Goal: Task Accomplishment & Management: Complete application form

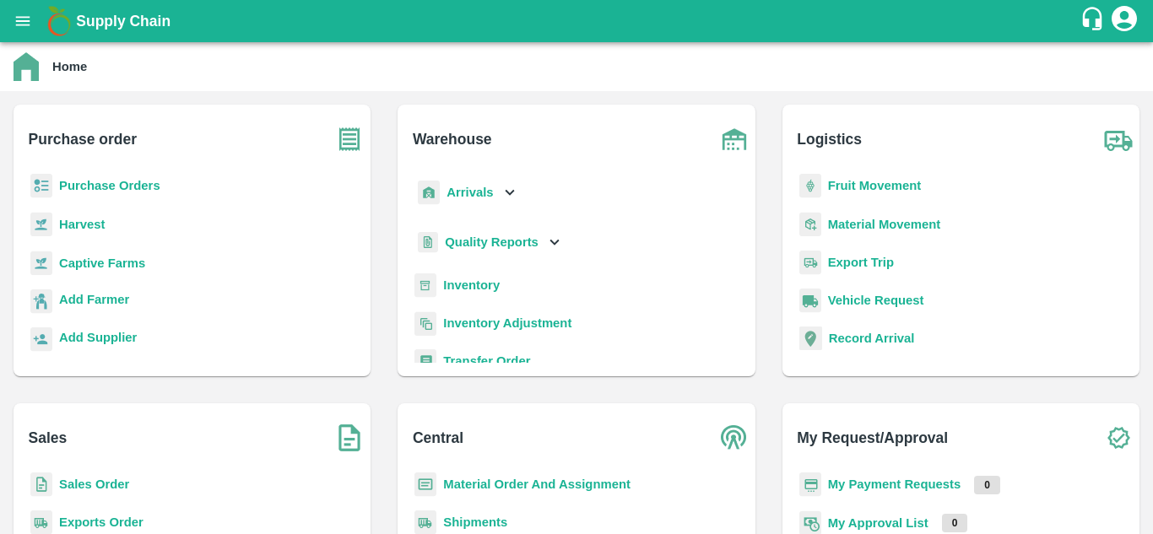
click at [99, 183] on b "Purchase Orders" at bounding box center [109, 186] width 101 height 14
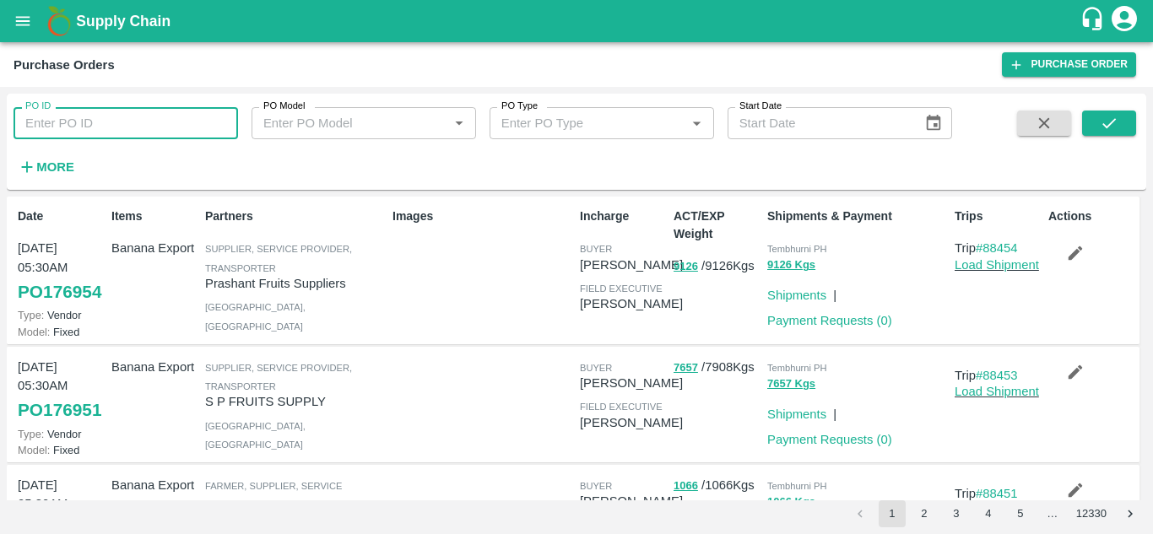
click at [111, 123] on input "PO ID" at bounding box center [126, 123] width 225 height 32
paste input "157030"
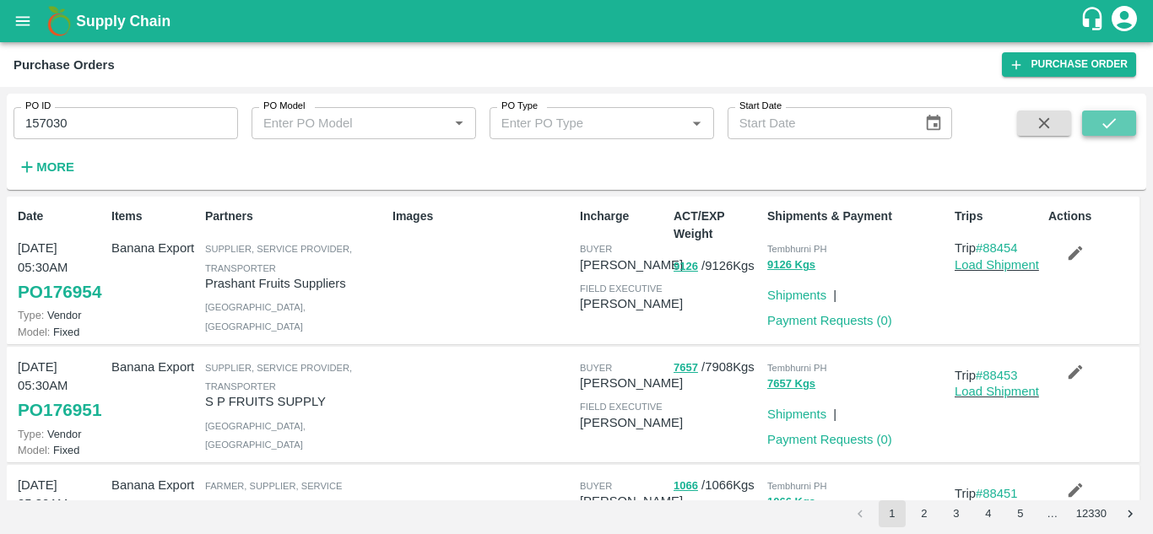
click at [1101, 127] on icon "submit" at bounding box center [1109, 123] width 19 height 19
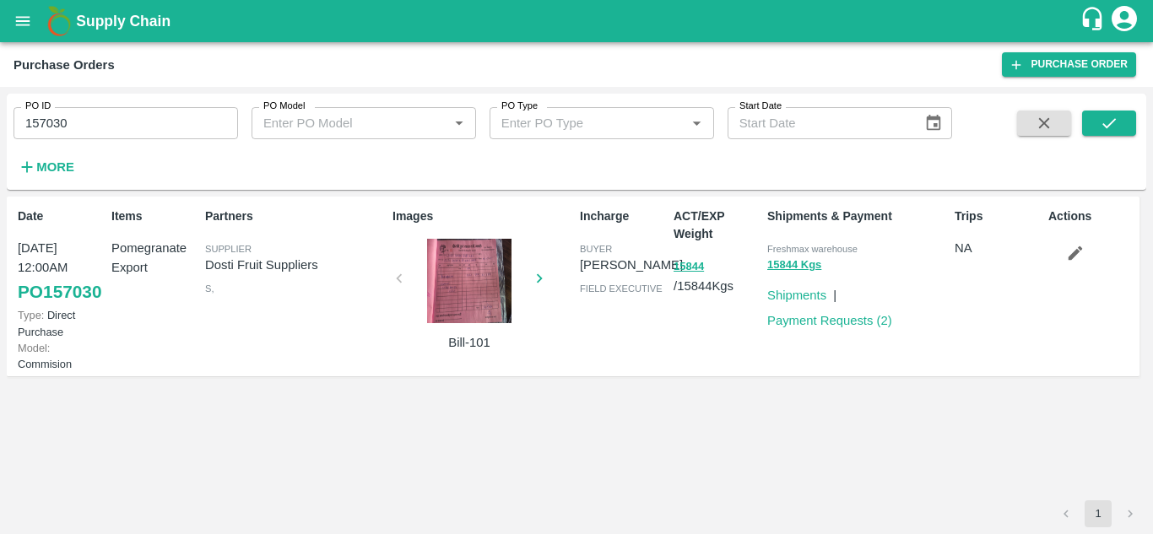
click at [452, 281] on div at bounding box center [469, 281] width 127 height 84
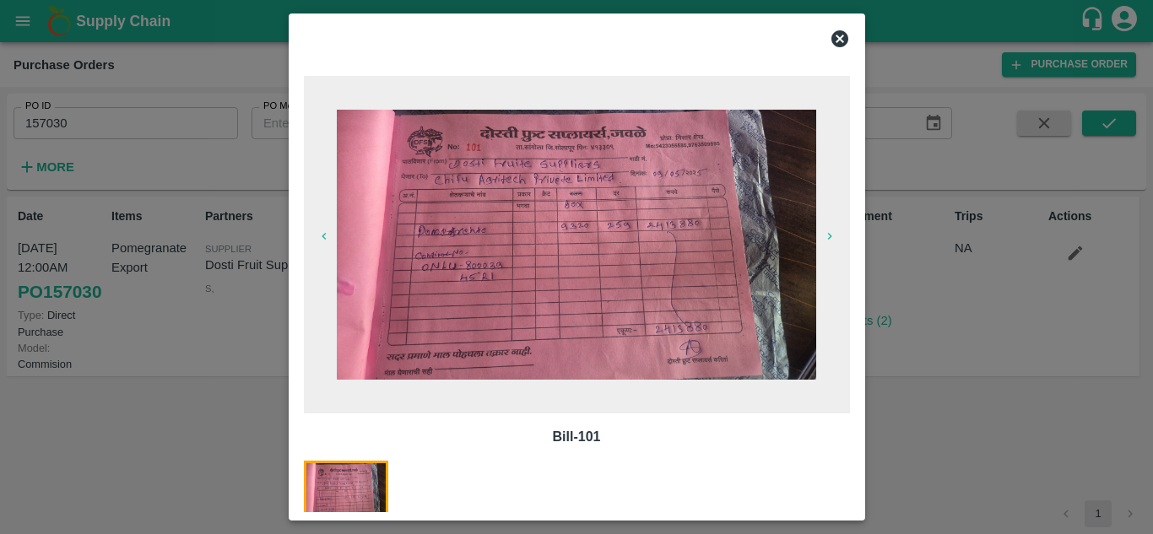
click at [561, 284] on img at bounding box center [576, 244] width 479 height 269
click at [841, 38] on icon at bounding box center [840, 39] width 20 height 20
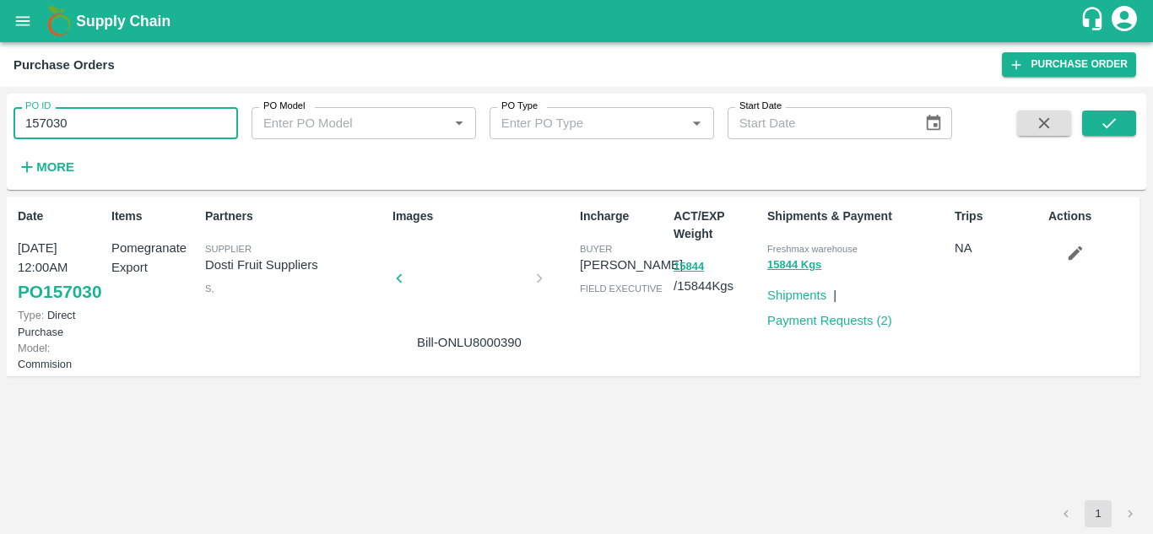
click at [116, 116] on input "157030" at bounding box center [126, 123] width 225 height 32
type input "1"
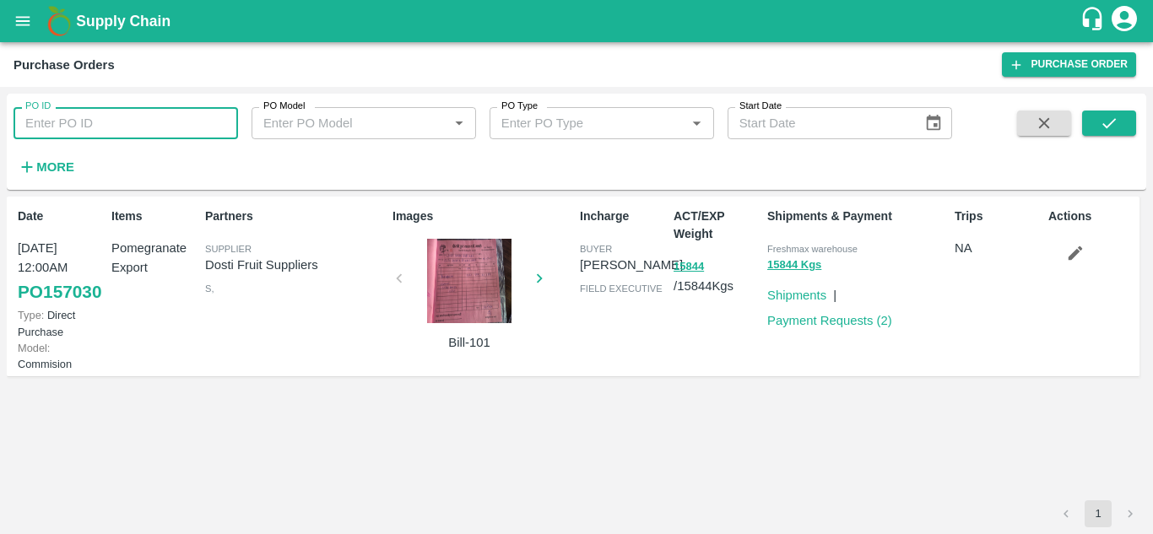
paste input "text"
type input "162299"
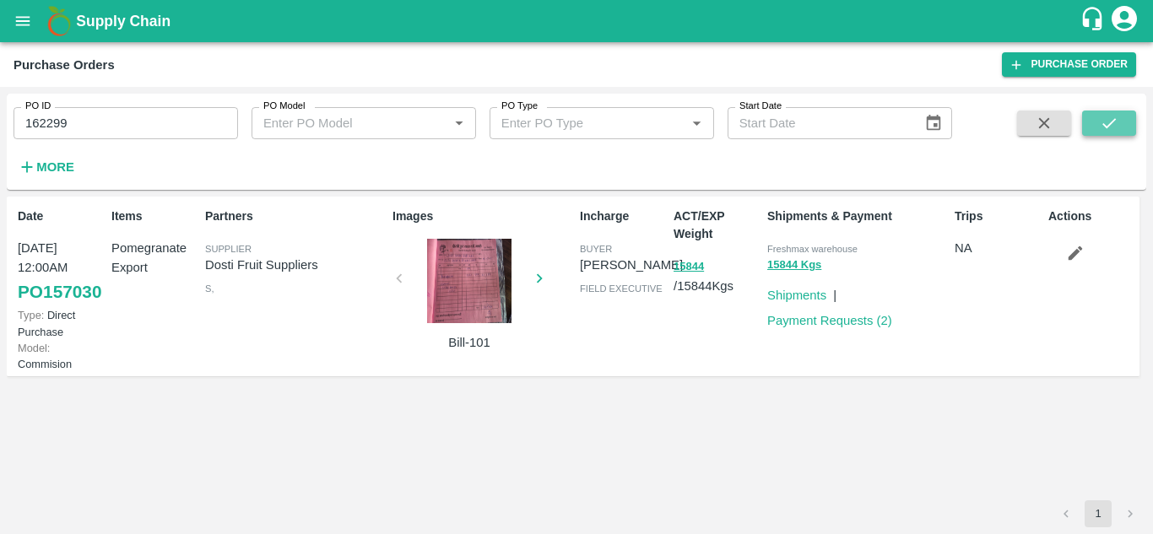
click at [1096, 133] on button "submit" at bounding box center [1109, 123] width 54 height 25
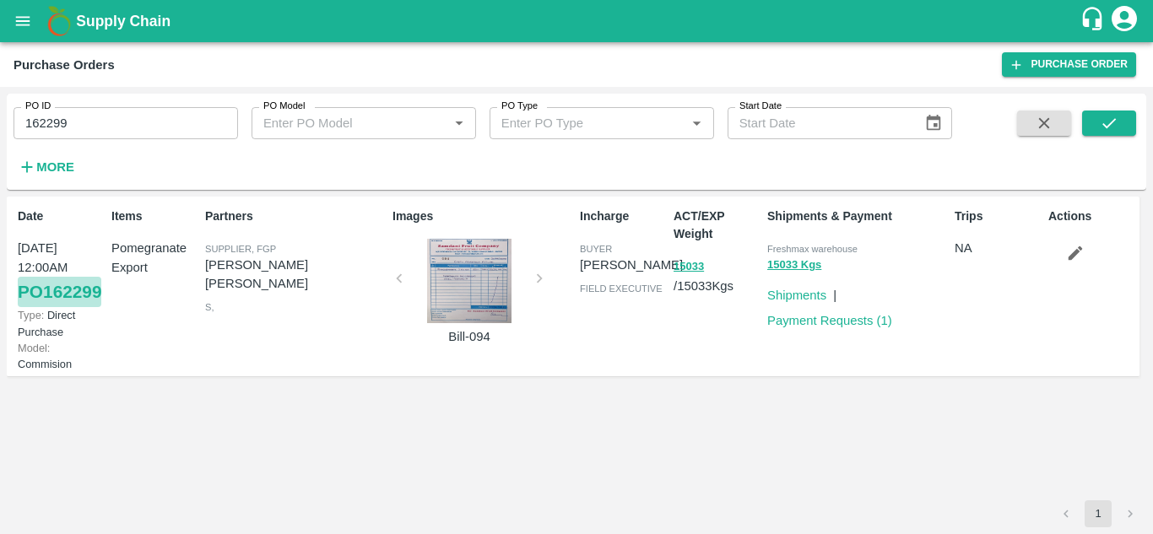
click at [57, 307] on link "PO 162299" at bounding box center [60, 292] width 84 height 30
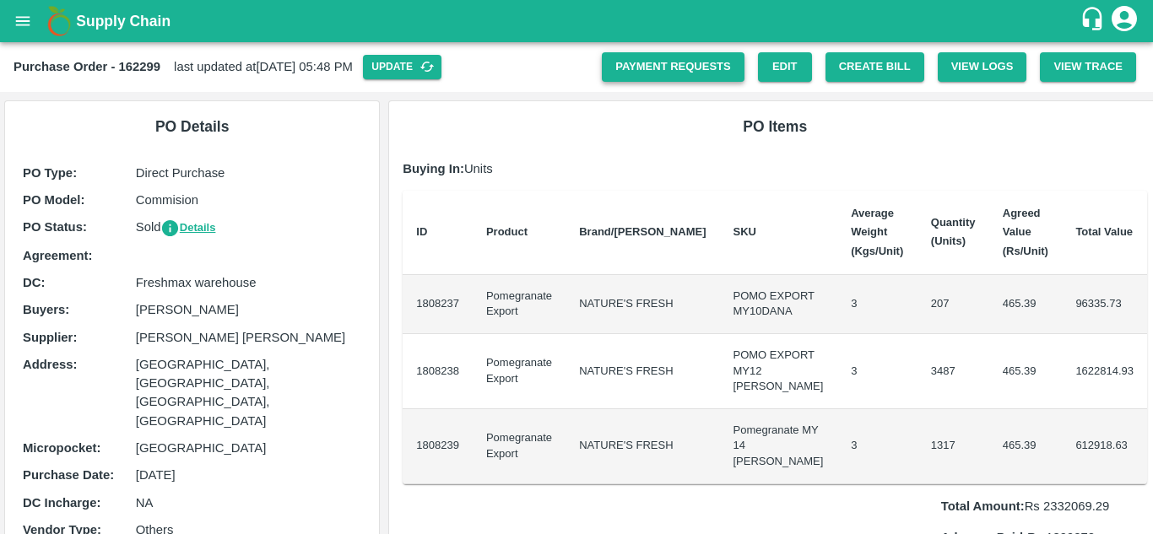
click at [675, 67] on link "Payment Requests" at bounding box center [673, 67] width 143 height 30
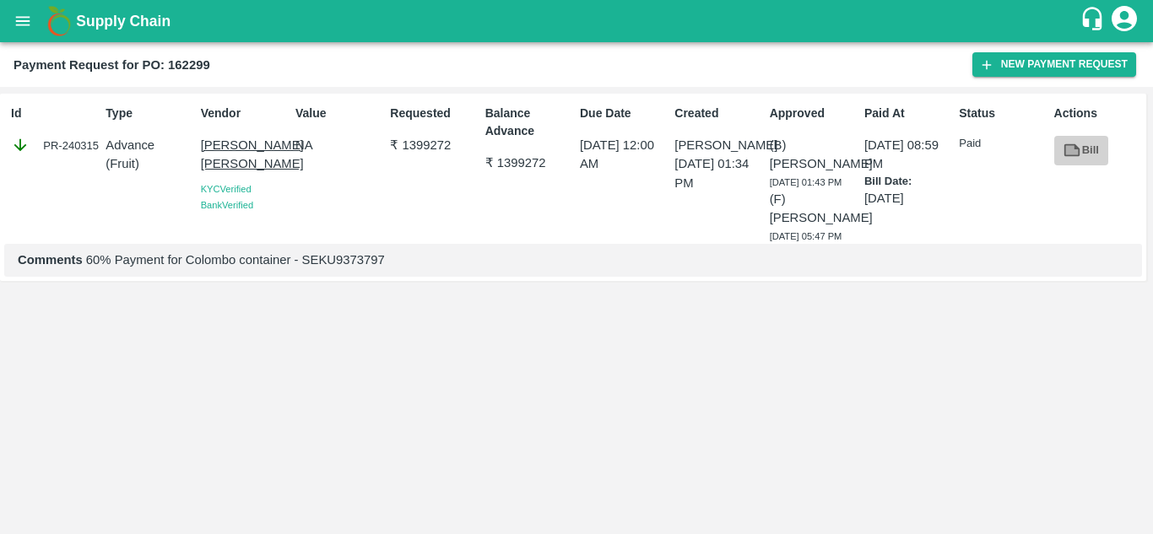
click at [1068, 149] on icon at bounding box center [1072, 150] width 13 height 9
click at [615, 165] on p "01 Jul 2025, 12:00 AM" at bounding box center [624, 155] width 88 height 38
click at [1003, 71] on button "New Payment Request" at bounding box center [1055, 64] width 164 height 24
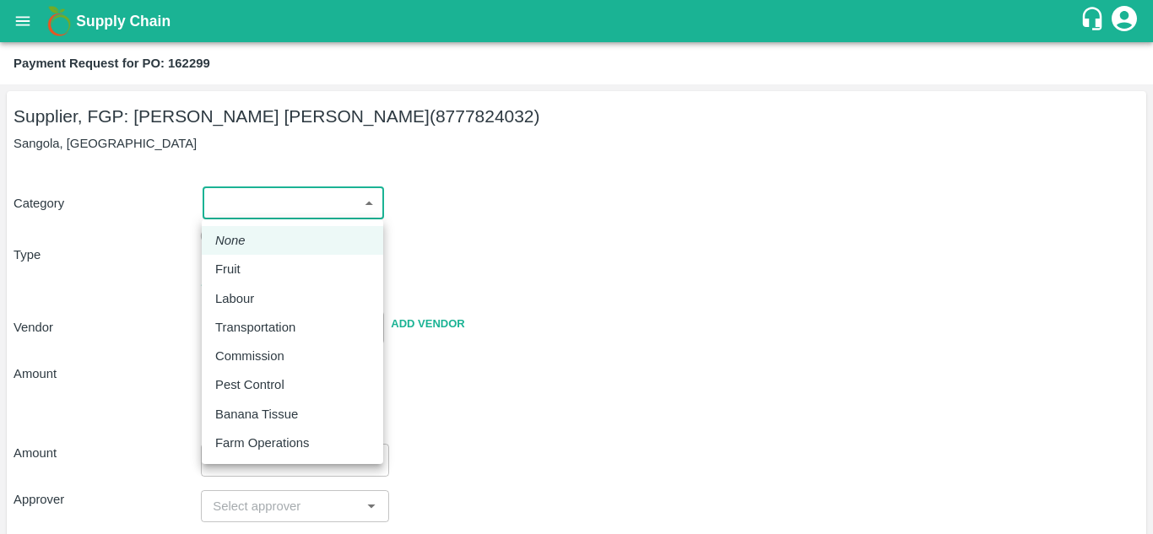
click at [325, 204] on body "Supply Chain Payment Request for PO: 162299 Supplier, FGP: Mohammad Razaur Rahm…" at bounding box center [576, 267] width 1153 height 534
click at [278, 267] on div "Fruit" at bounding box center [292, 269] width 154 height 19
type input "1"
type input "Mohammad Razaur Rahman - 8777824032(Supplier, FGP)"
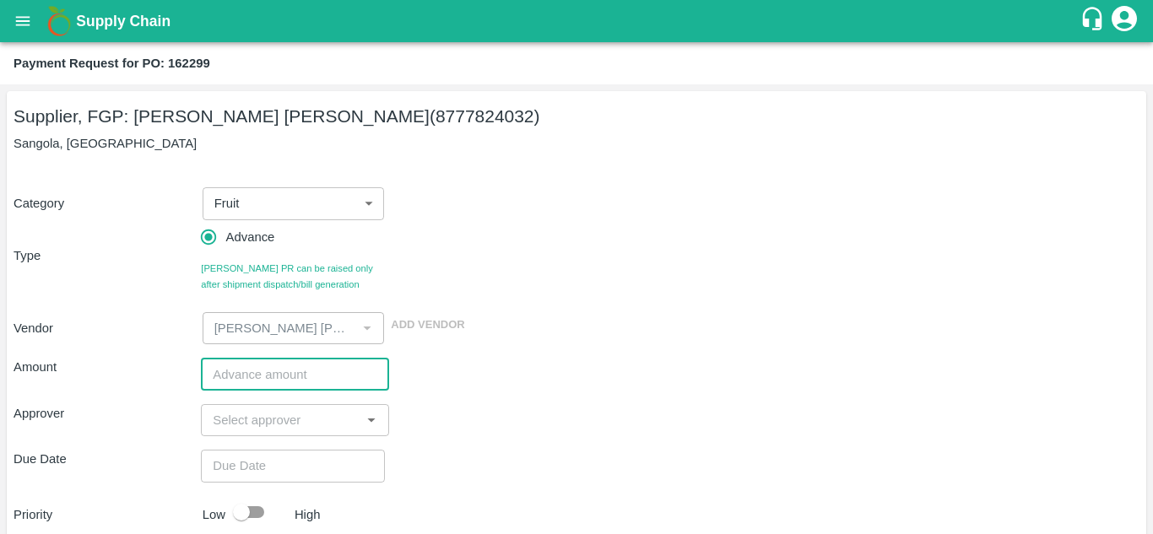
click at [295, 374] on input "number" at bounding box center [294, 374] width 187 height 32
type input "900000"
click at [251, 423] on input "input" at bounding box center [280, 420] width 149 height 22
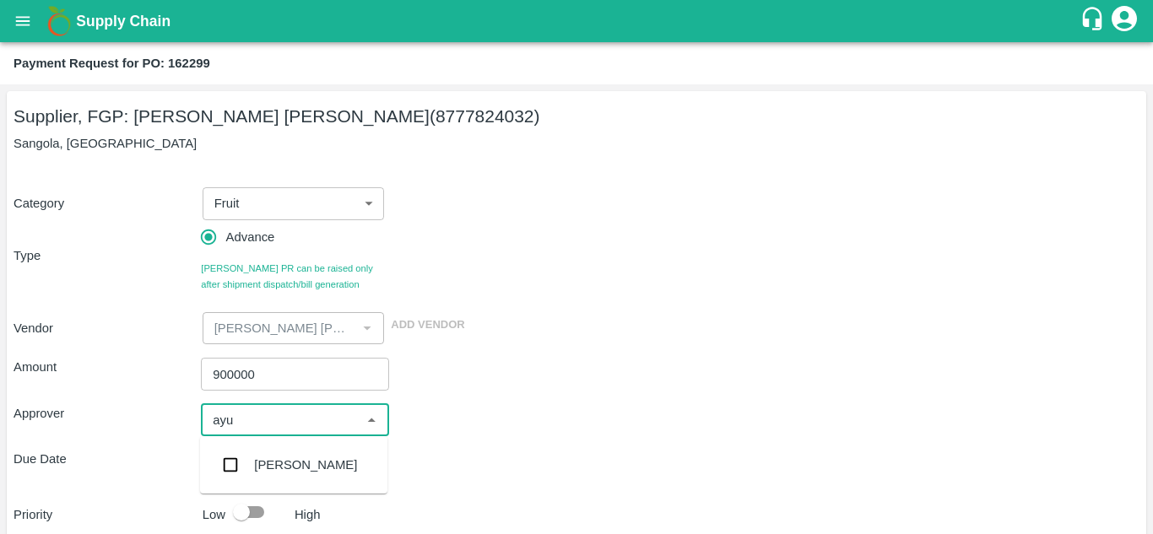
type input "ayus"
click at [262, 460] on div "Ayush Khandal" at bounding box center [305, 465] width 103 height 19
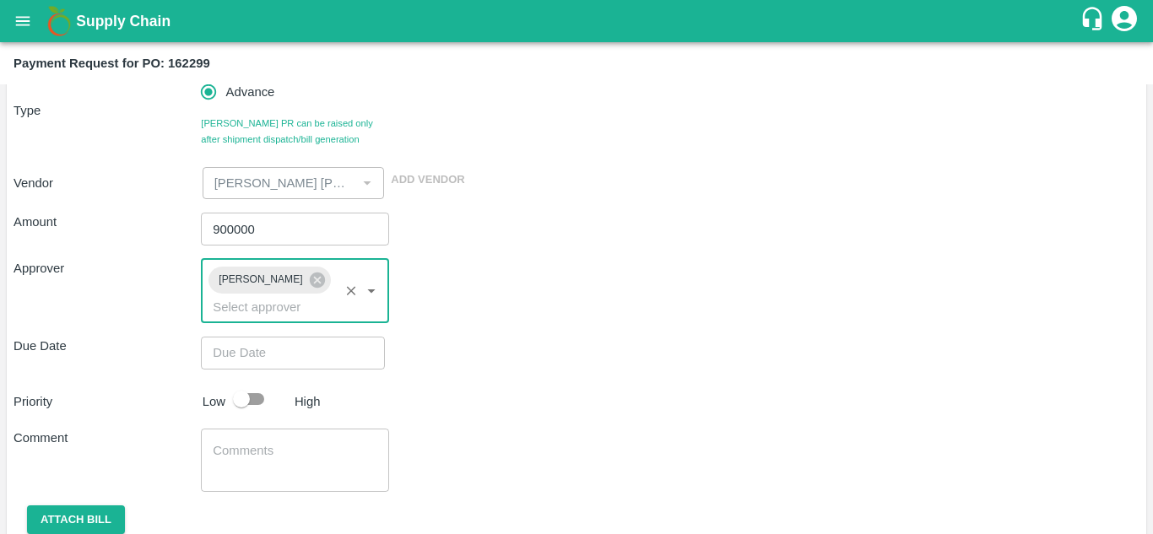
scroll to position [209, 0]
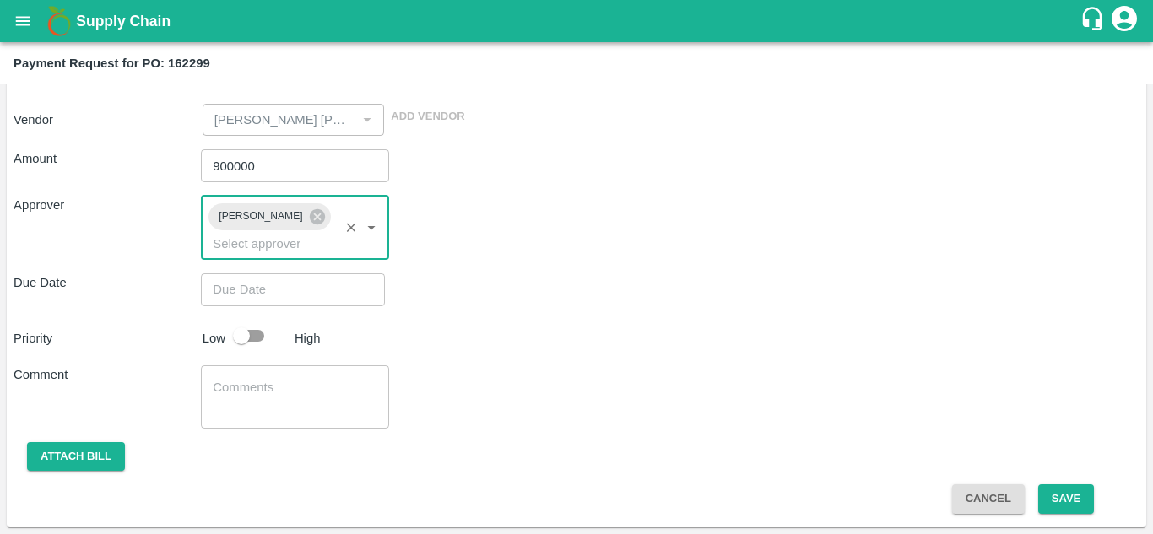
type input "DD/MM/YYYY hh:mm aa"
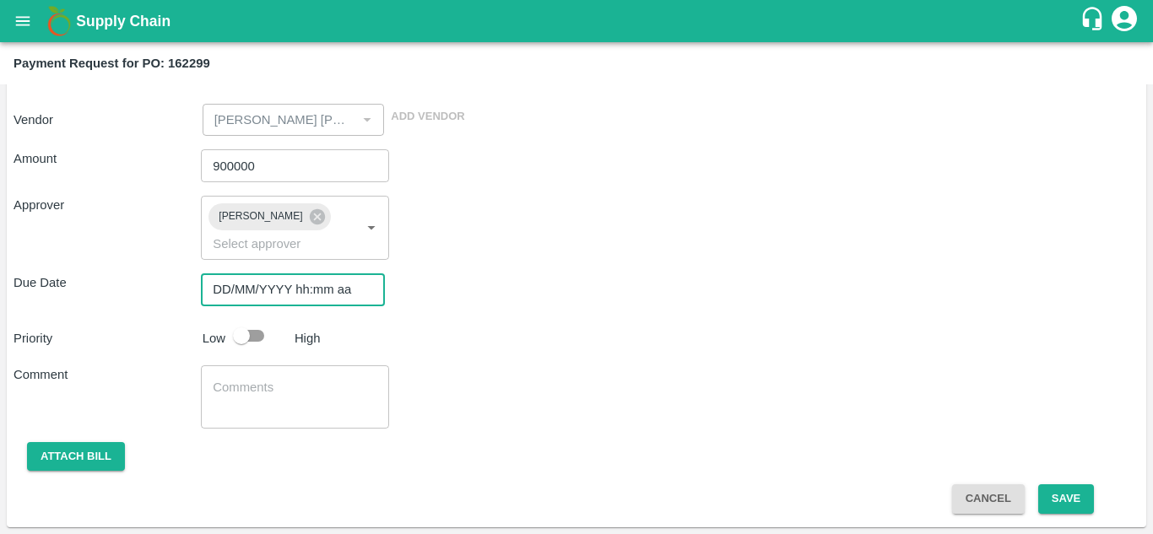
click at [227, 294] on input "DD/MM/YYYY hh:mm aa" at bounding box center [287, 290] width 172 height 32
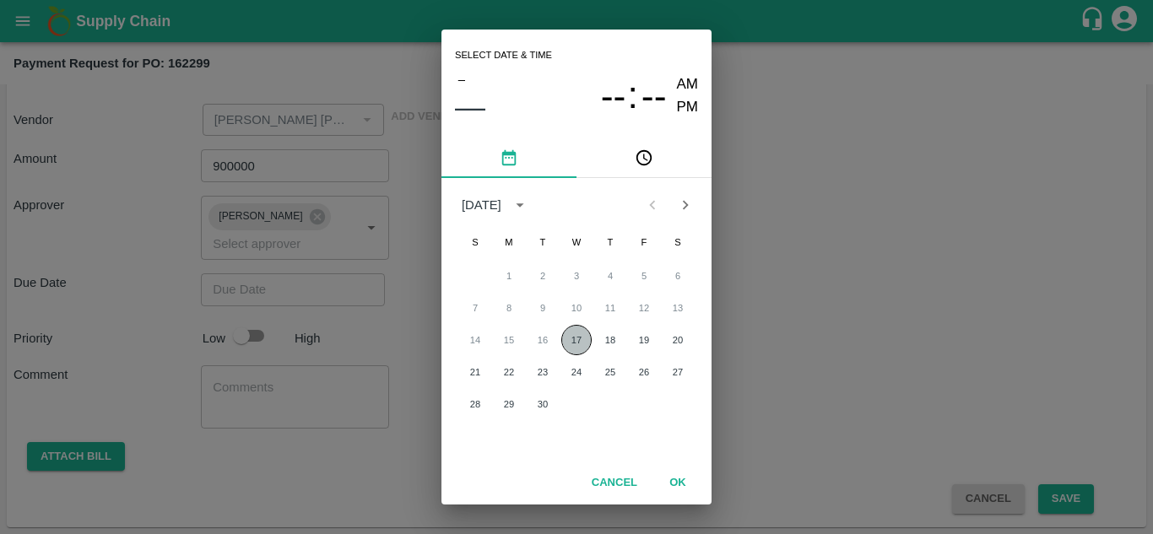
click at [582, 340] on button "17" at bounding box center [576, 340] width 30 height 30
type input "17/09/2025 12:00 AM"
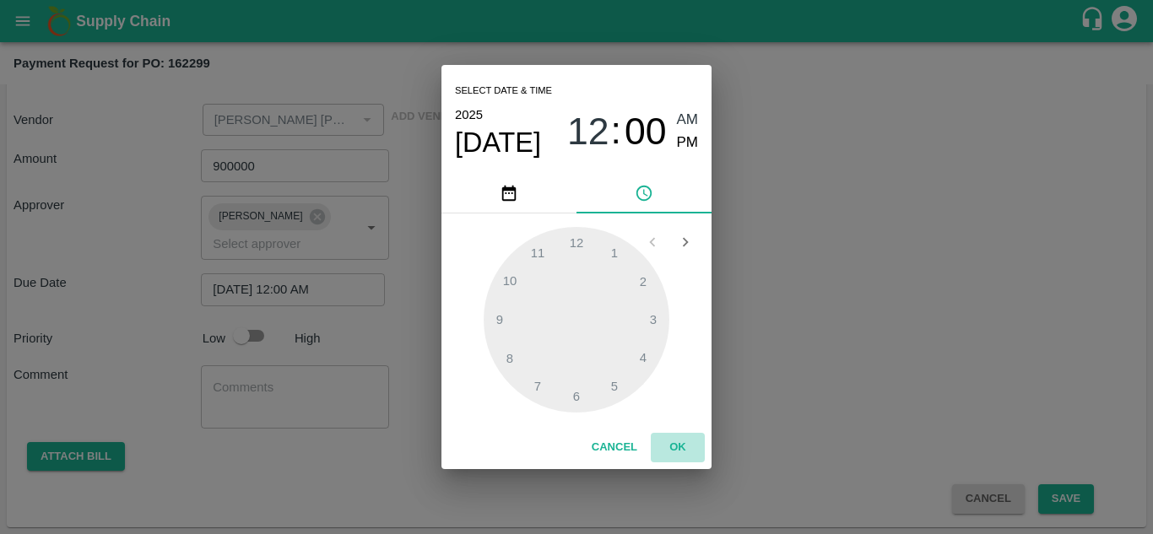
click at [675, 437] on button "OK" at bounding box center [678, 448] width 54 height 30
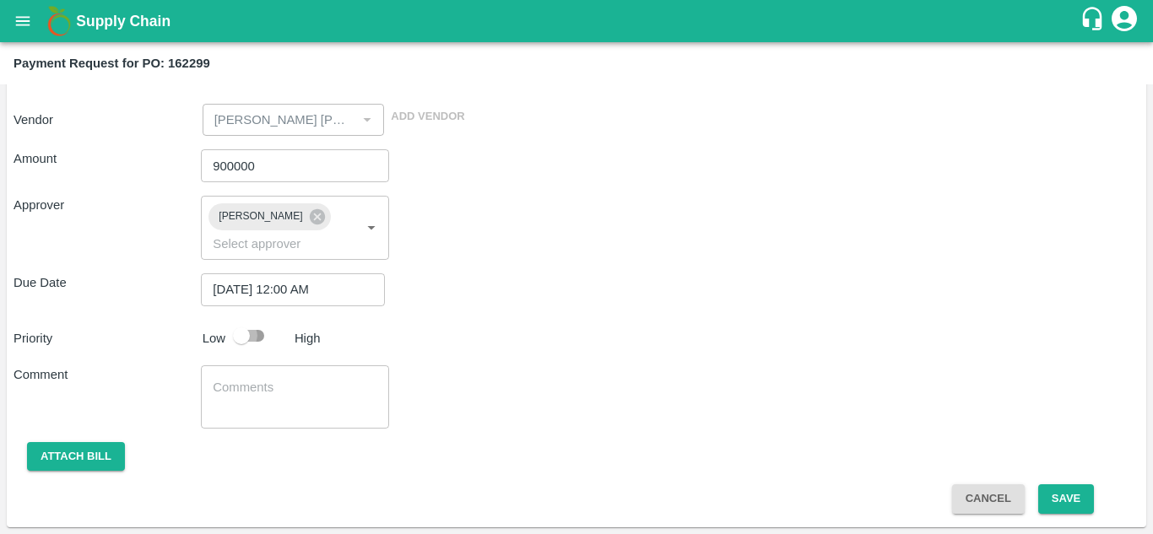
click at [256, 336] on input "checkbox" at bounding box center [241, 336] width 96 height 32
checkbox input "true"
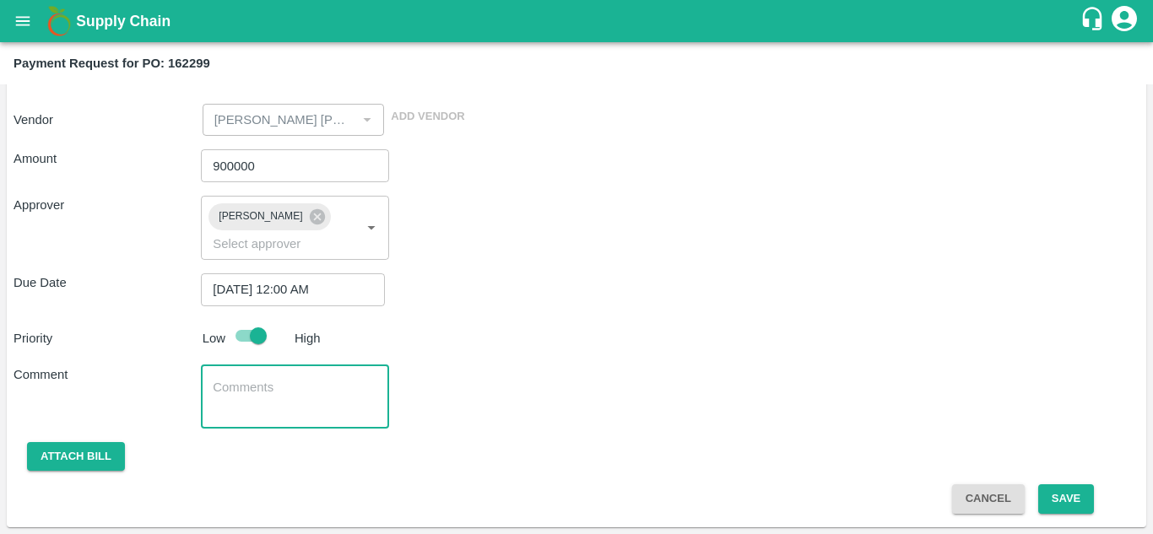
click at [260, 398] on textarea at bounding box center [295, 396] width 164 height 35
paste textarea "SEKU9373797"
type textarea "Advance payment to partner against container - SEKU9373797"
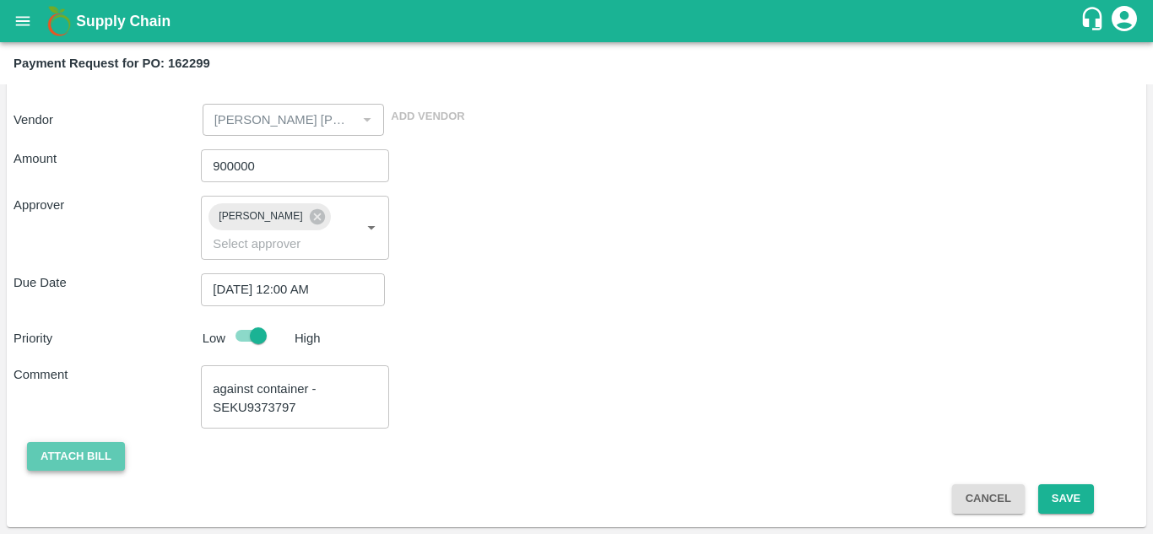
click at [66, 461] on button "Attach bill" at bounding box center [76, 457] width 98 height 30
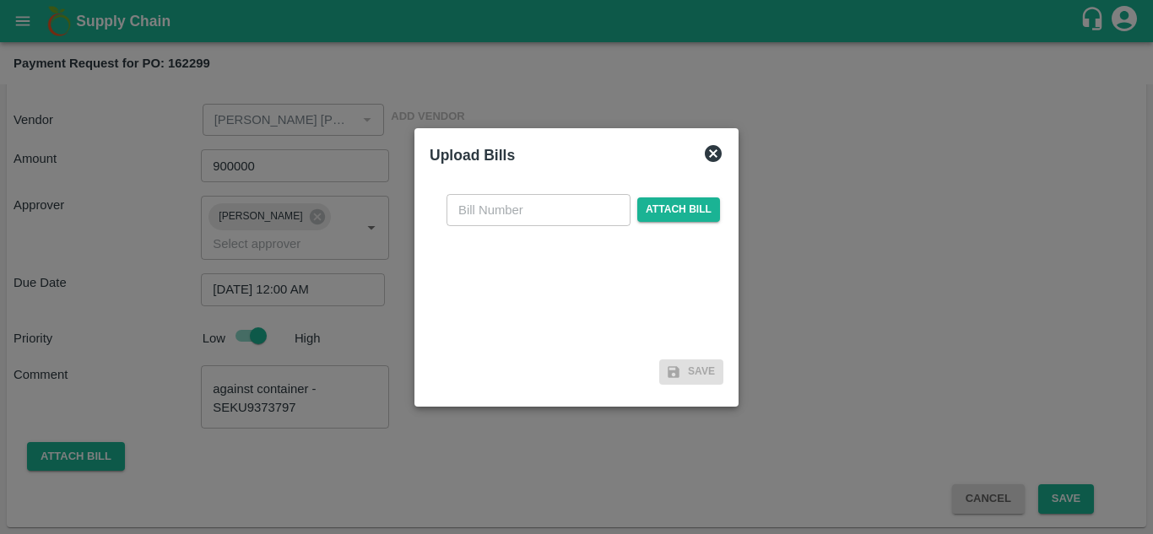
click at [713, 157] on icon at bounding box center [713, 154] width 20 height 20
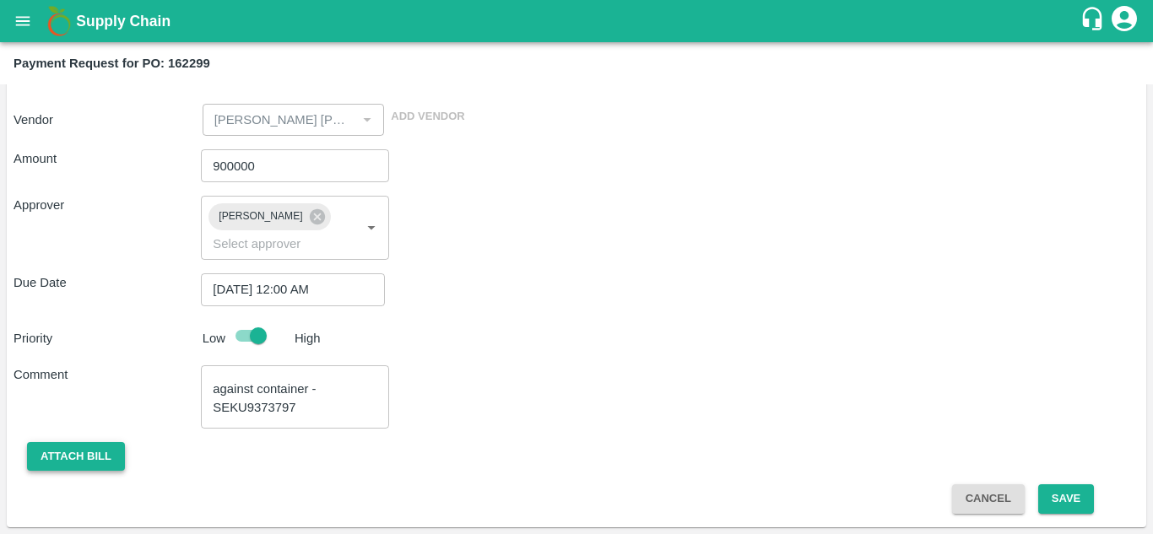
click at [62, 461] on button "Attach bill" at bounding box center [76, 457] width 98 height 30
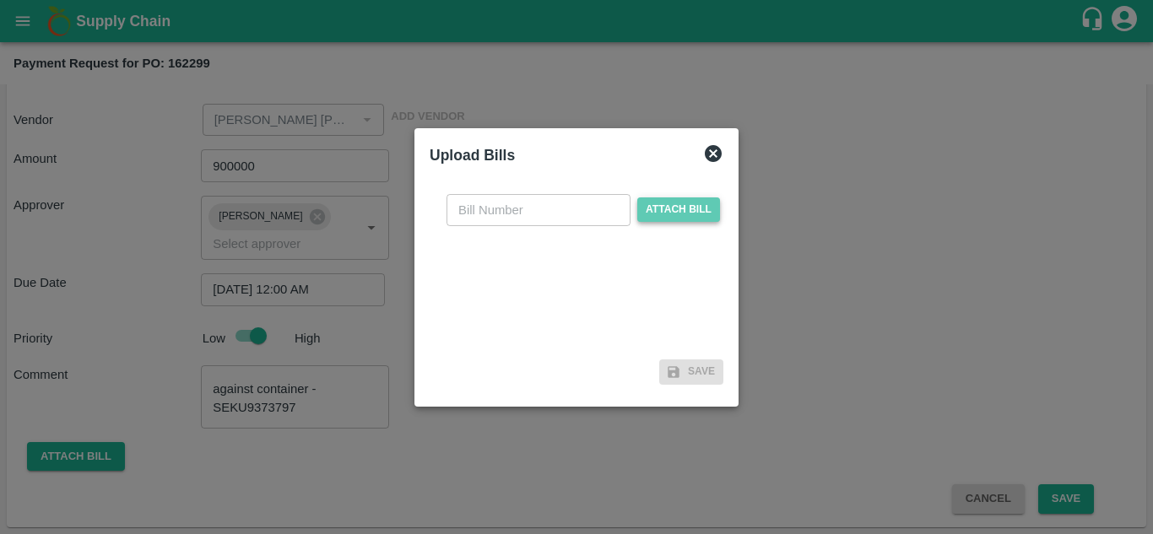
click at [668, 214] on span "Attach bill" at bounding box center [678, 210] width 83 height 24
click at [0, 0] on input "Attach bill" at bounding box center [0, 0] width 0 height 0
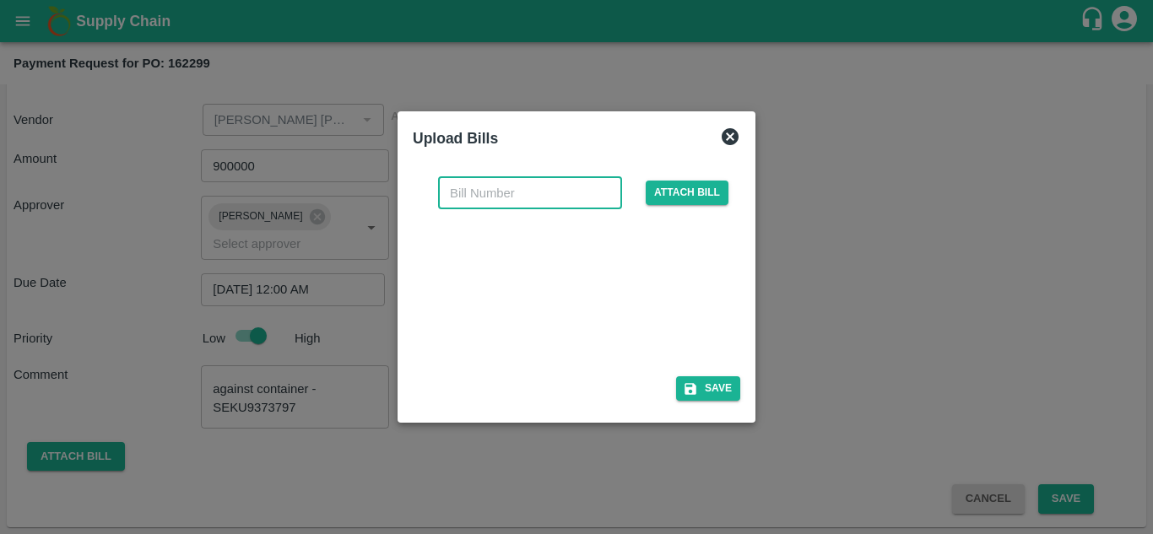
click at [488, 194] on input "text" at bounding box center [530, 193] width 184 height 32
paste input "SEKU9373797"
type input "SEKU9373797"
click at [714, 387] on button "Save" at bounding box center [708, 389] width 64 height 24
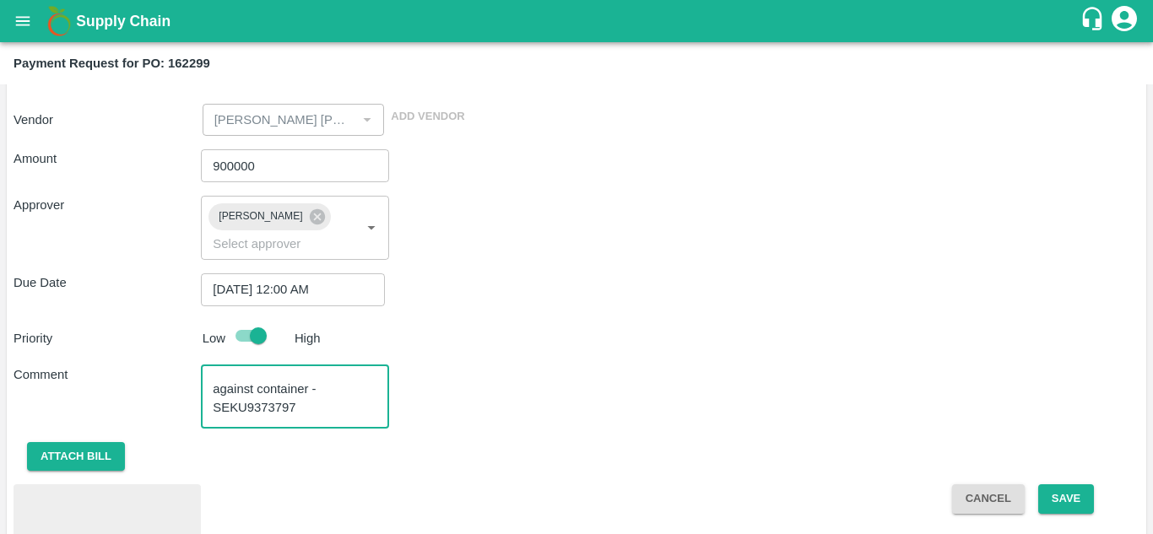
click at [322, 401] on textarea "Advance payment to partner against container - SEKU9373797" at bounding box center [295, 396] width 164 height 35
type textarea "Advance payment to partner against container - SEKU9373797 (Final sale Patti is…"
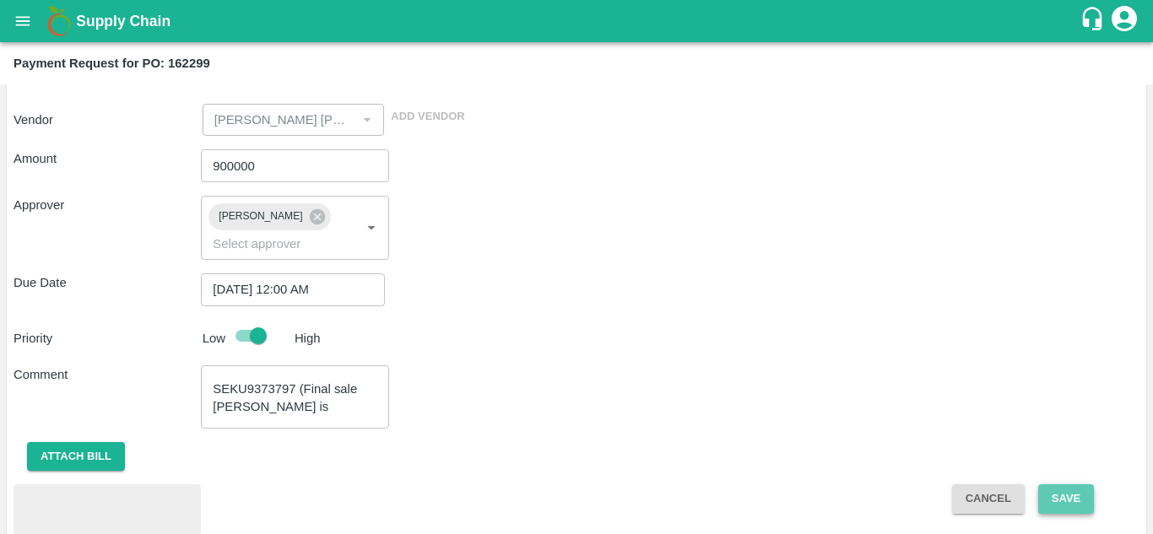
click at [1075, 502] on button "Save" at bounding box center [1066, 500] width 56 height 30
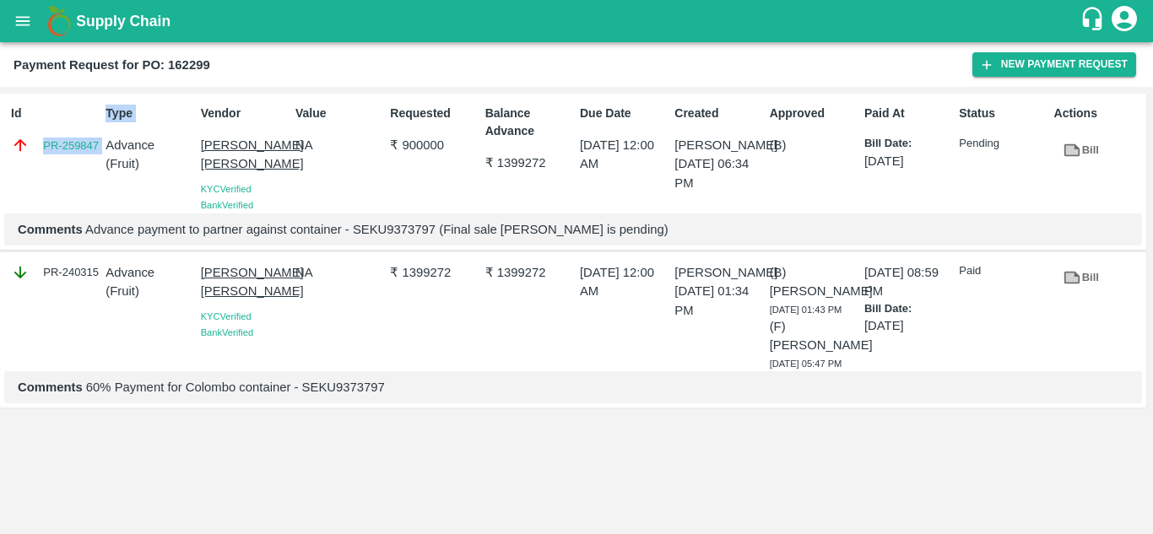
drag, startPoint x: 41, startPoint y: 143, endPoint x: 100, endPoint y: 146, distance: 58.3
click at [100, 146] on div "Id PR-259847 Type Advance ( Fruit ) Vendor Mohammad Razaur Rahman KYC Verified …" at bounding box center [573, 172] width 1146 height 157
copy link "PR-259847"
click at [382, 239] on p "Comments Advance payment to partner against container - SEKU9373797 (Final sale…" at bounding box center [573, 229] width 1111 height 19
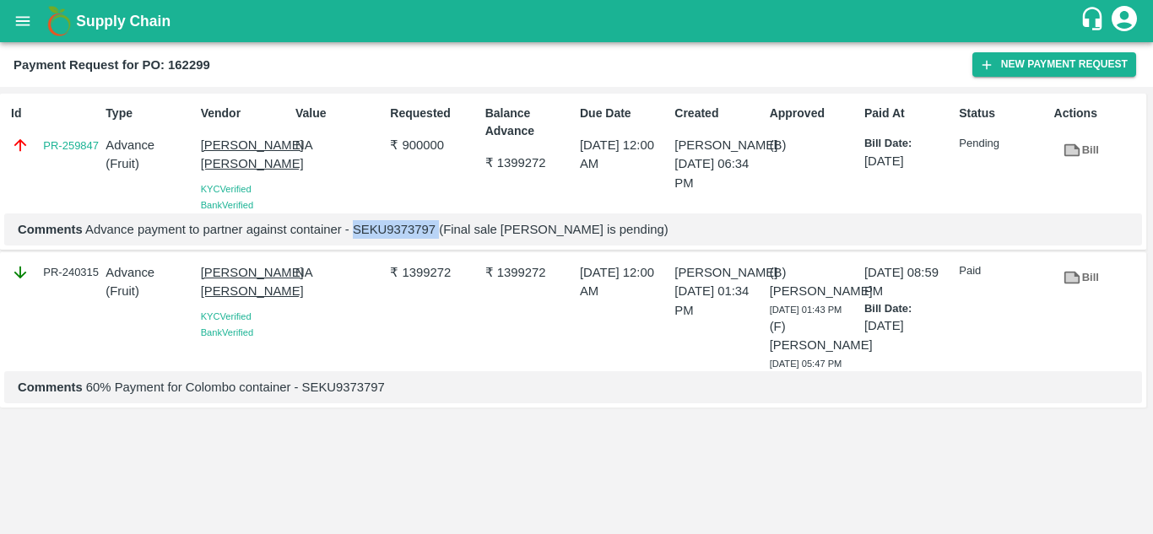
copy p "SEKU9373797"
